Goal: Task Accomplishment & Management: Use online tool/utility

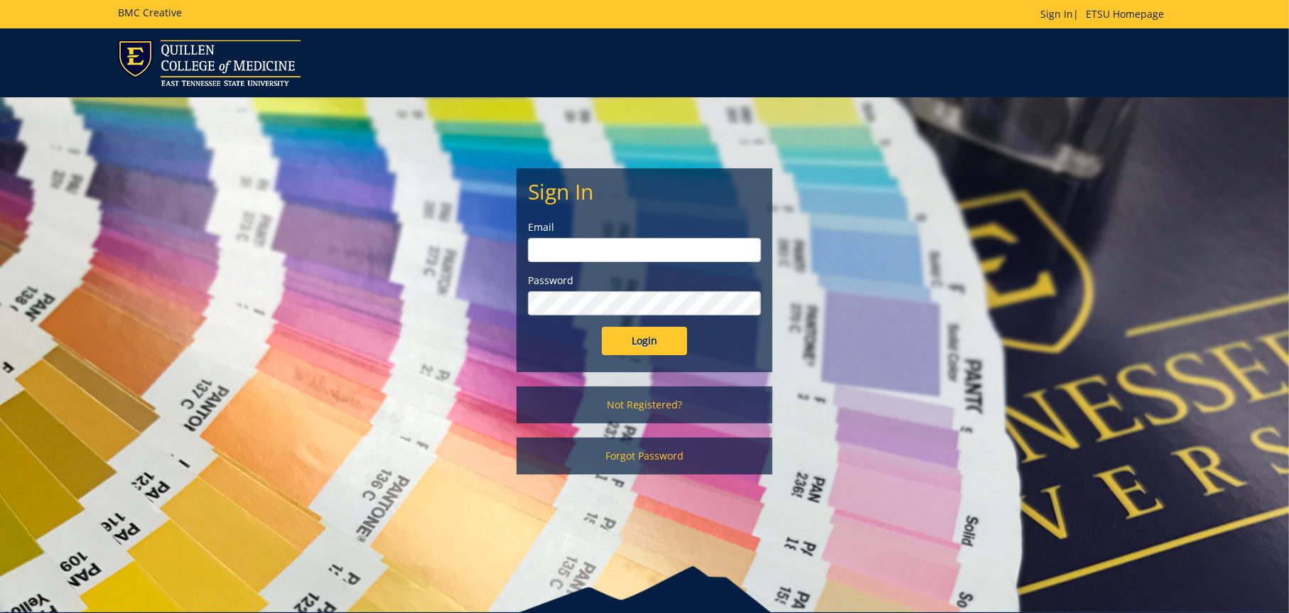
type input "[EMAIL_ADDRESS][DOMAIN_NAME]"
click at [657, 349] on input "Login" at bounding box center [644, 341] width 85 height 28
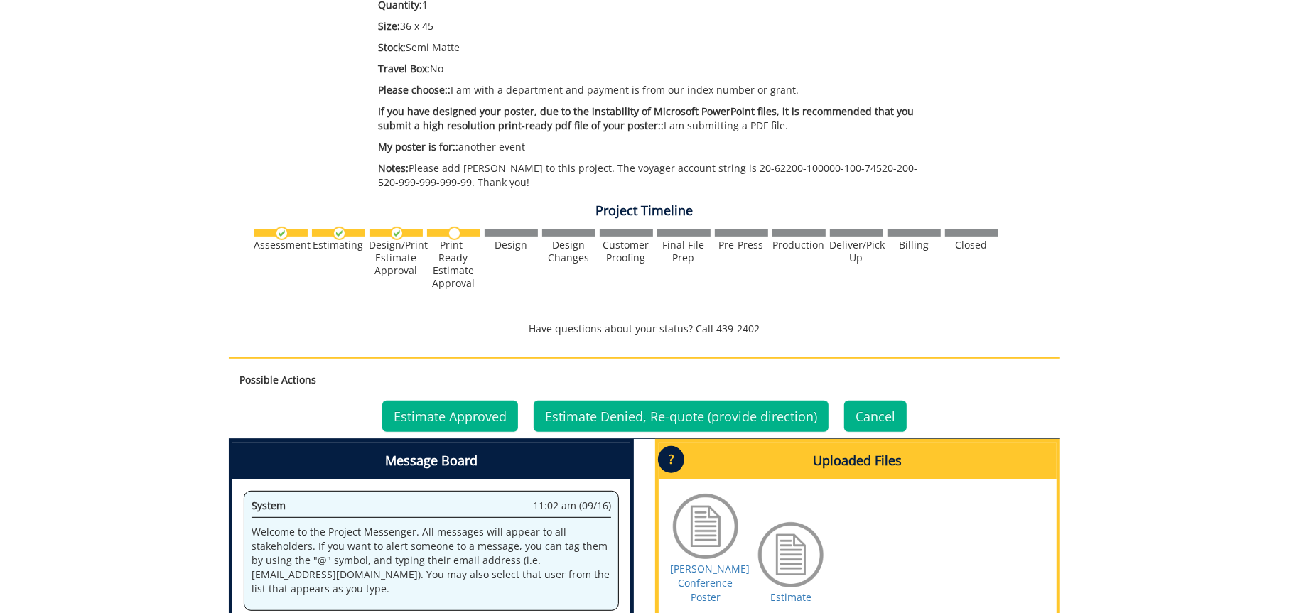
scroll to position [497, 0]
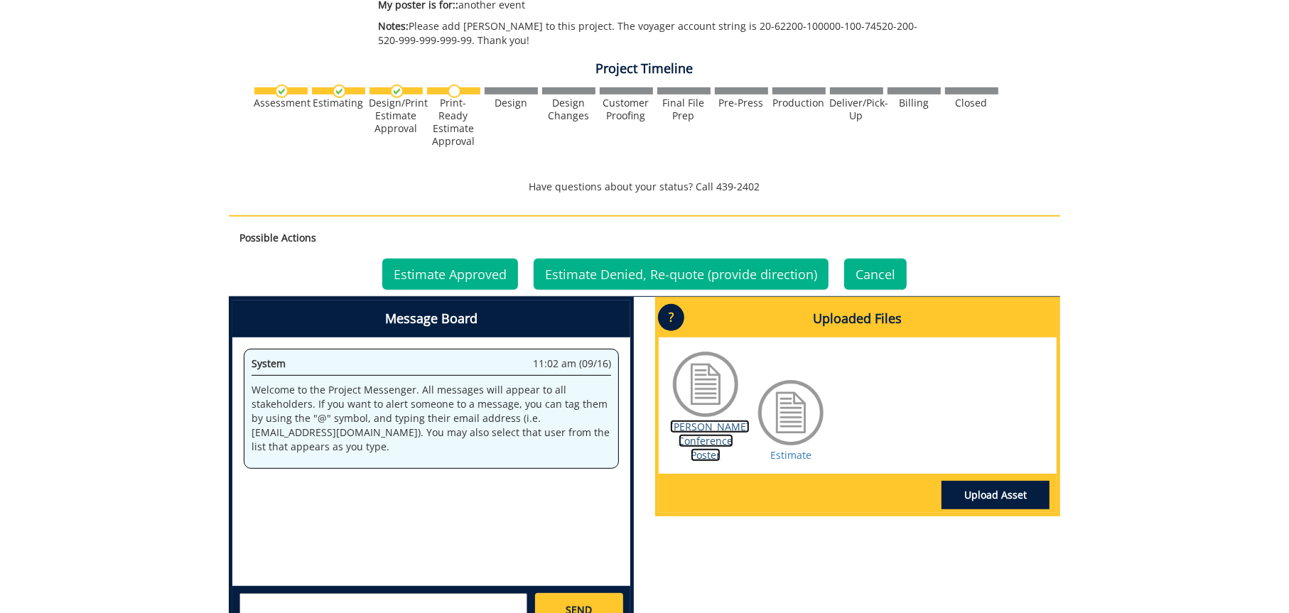
click at [714, 440] on link "[PERSON_NAME] Conference Poster" at bounding box center [710, 441] width 80 height 42
click at [798, 449] on link "Estimate" at bounding box center [790, 454] width 41 height 13
click at [490, 271] on link "Estimate Approved" at bounding box center [450, 274] width 136 height 31
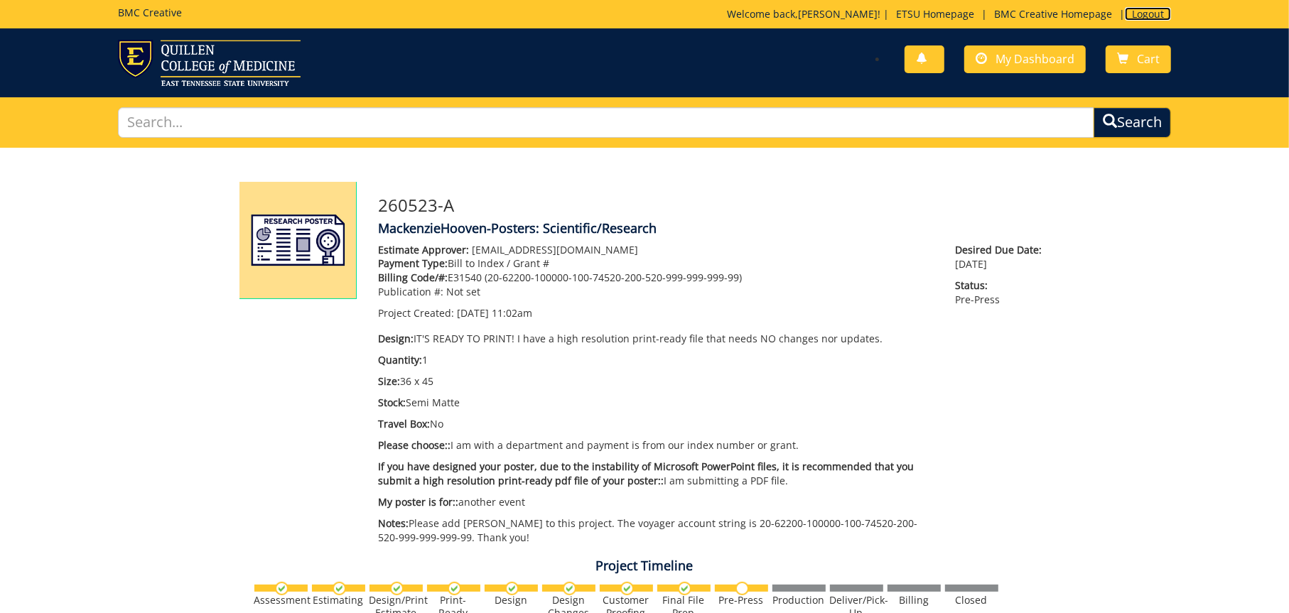
click at [1139, 13] on link "Logout" at bounding box center [1147, 13] width 46 height 13
